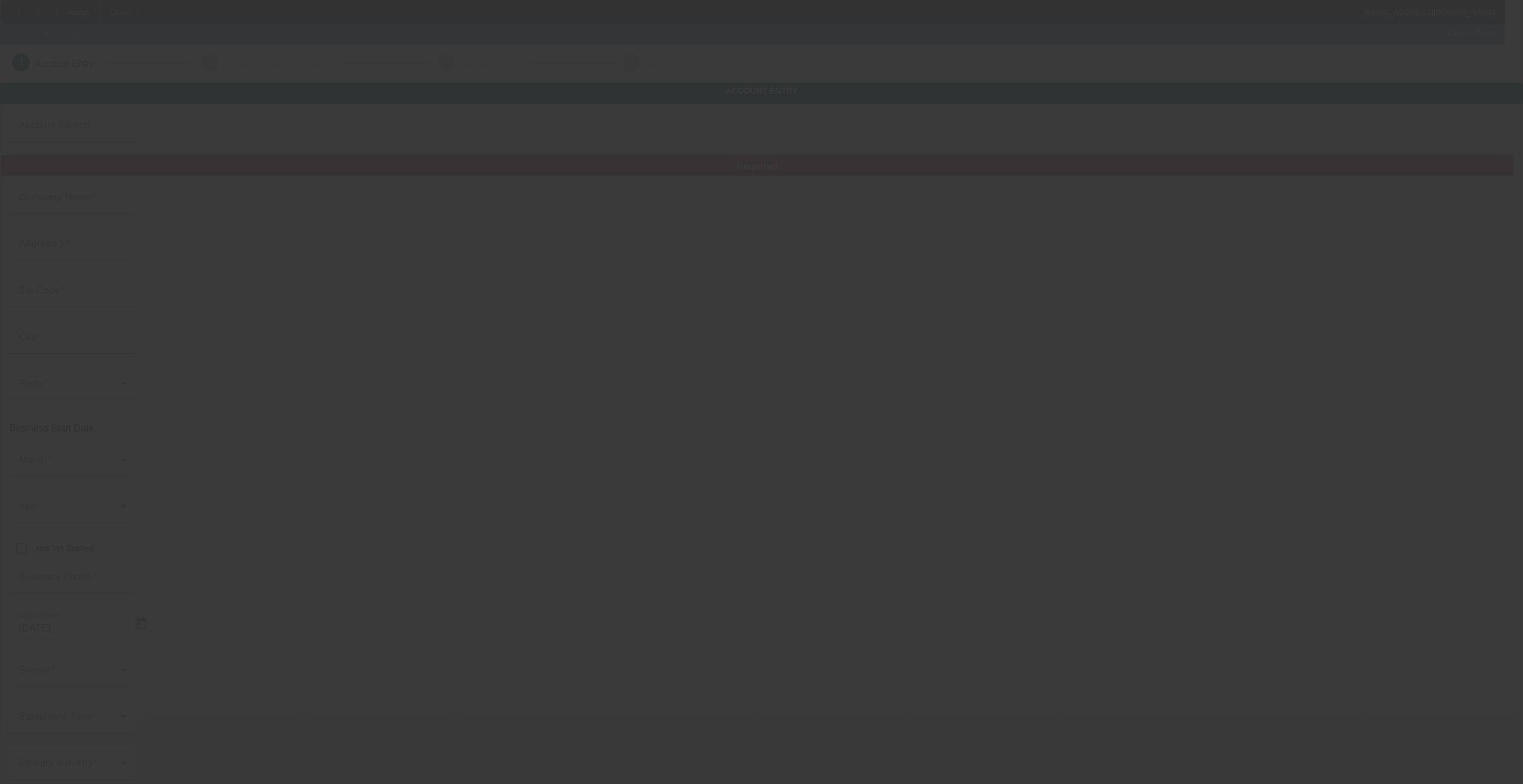
type input "[DATE]"
type input "Nodak Dirtwerx"
type input "[STREET_ADDRESS]"
type input "58785"
type input "[GEOGRAPHIC_DATA]"
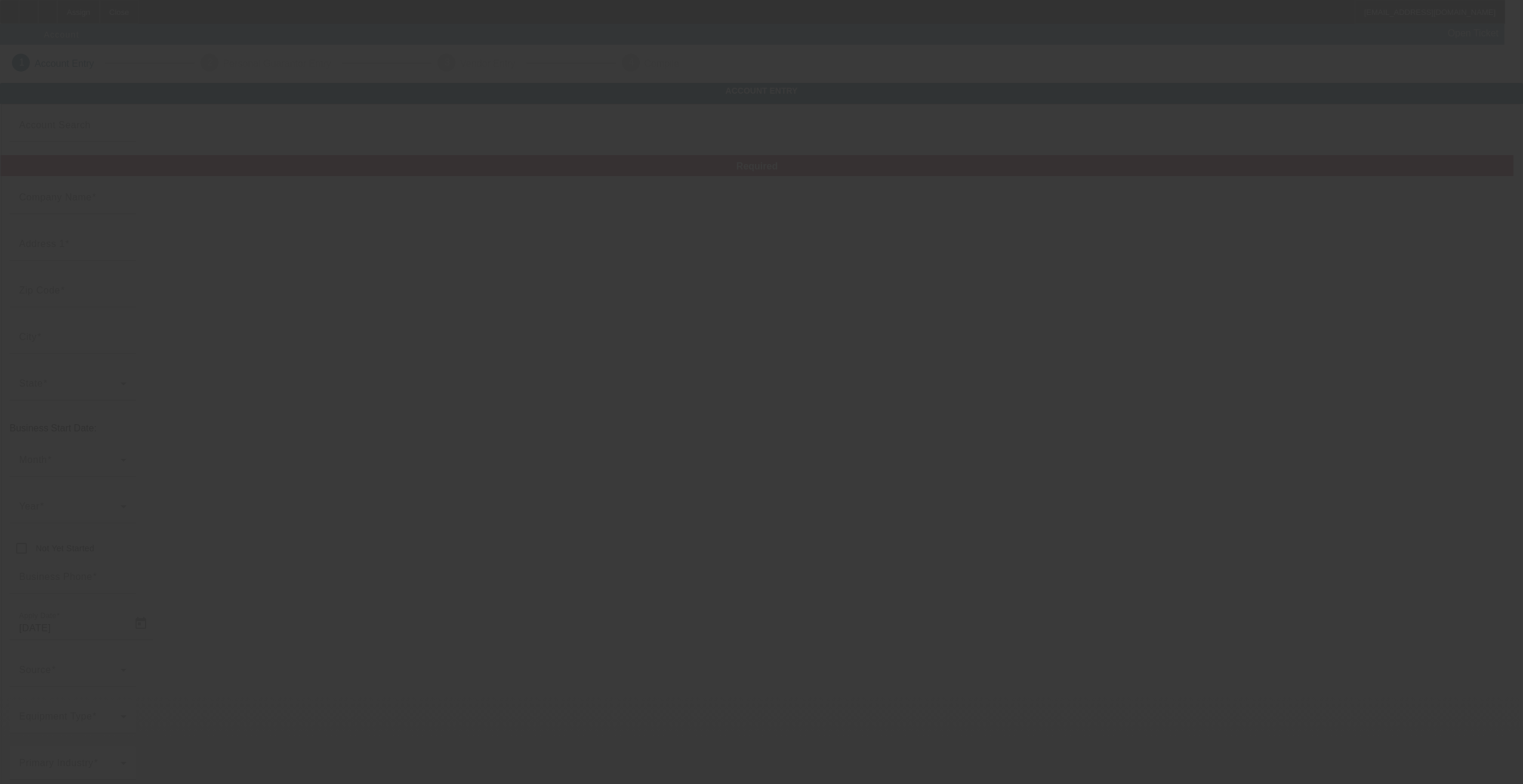
type input "[PHONE_NUMBER]"
type input "[PERSON_NAME][EMAIL_ADDRESS][DOMAIN_NAME]"
type input "McGhee enterprises"
type input "605 Pawnee Ct"
type input "31721"
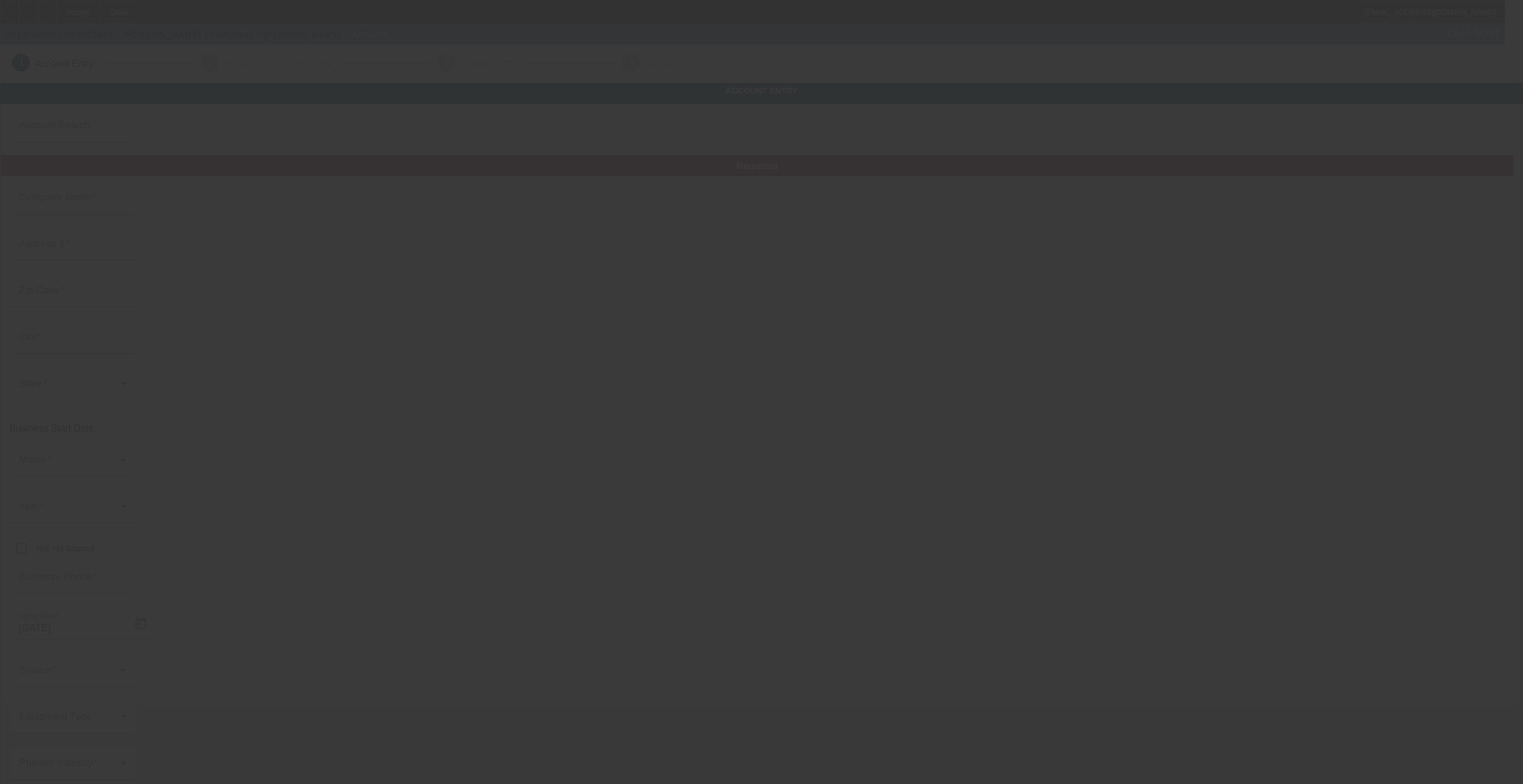
type input "Albany"
type input "(229) 733-1686"
type input "mcgheen1@gmail.com"
type input "99-4695109"
type input "[DATE]"
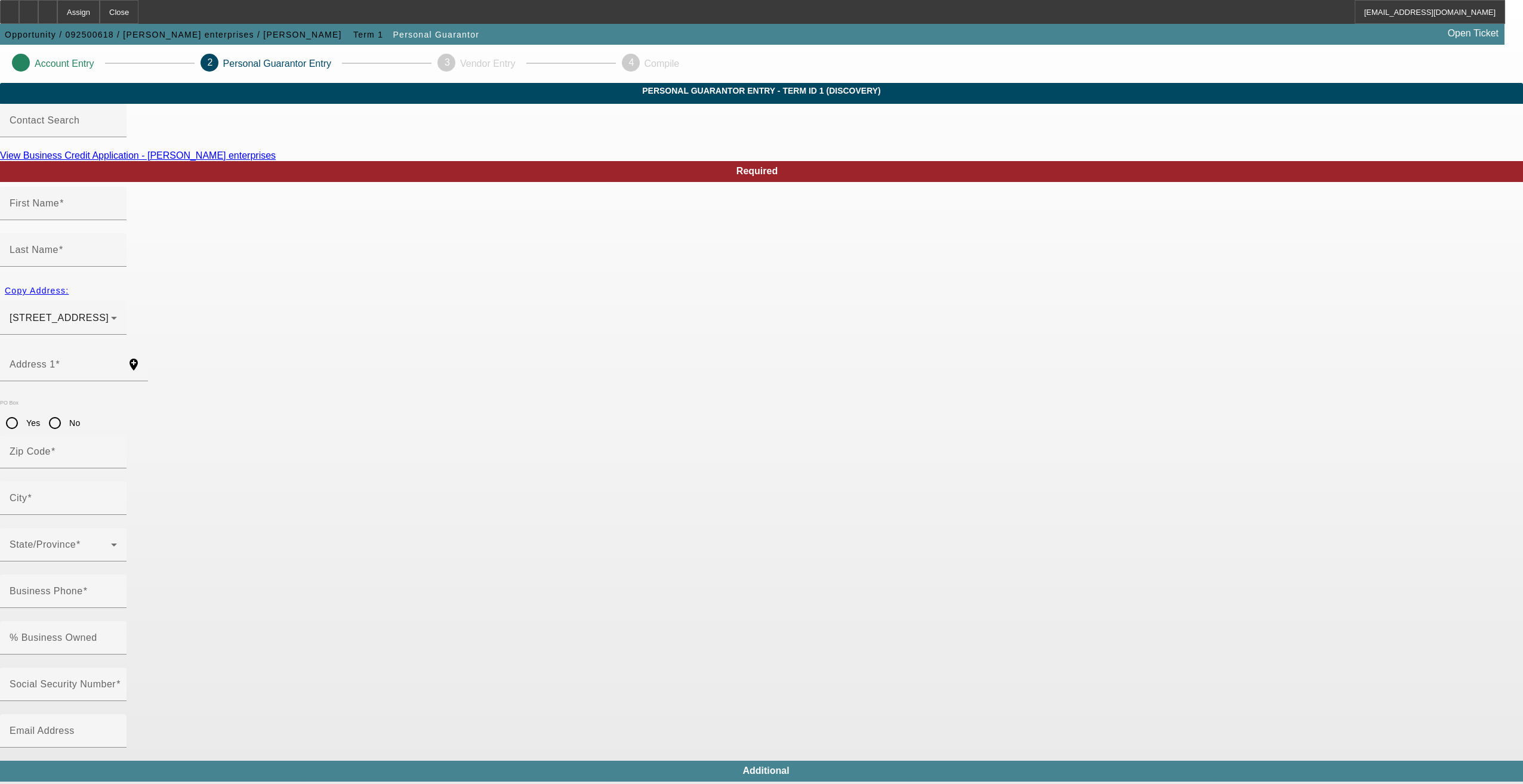
type input "Naushil"
type input "McGhee"
type input "605 Pawnee Court"
radio input "true"
type input "31721"
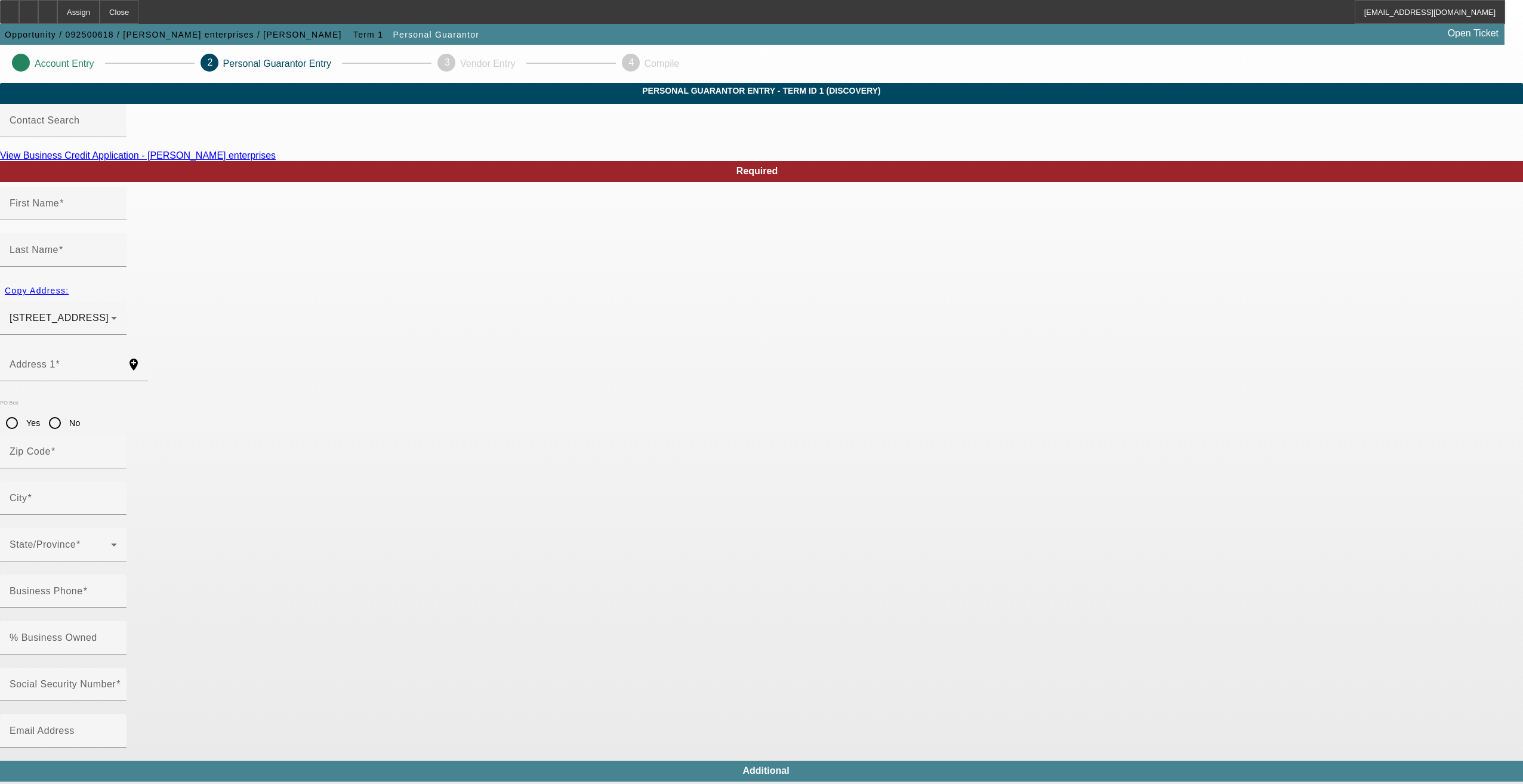
type input "Albany"
type input "100"
type input "259-39-6079"
type input "mcgheen1@gmail.com"
type input "(229) 733-1686"
